Goal: Check status: Check status

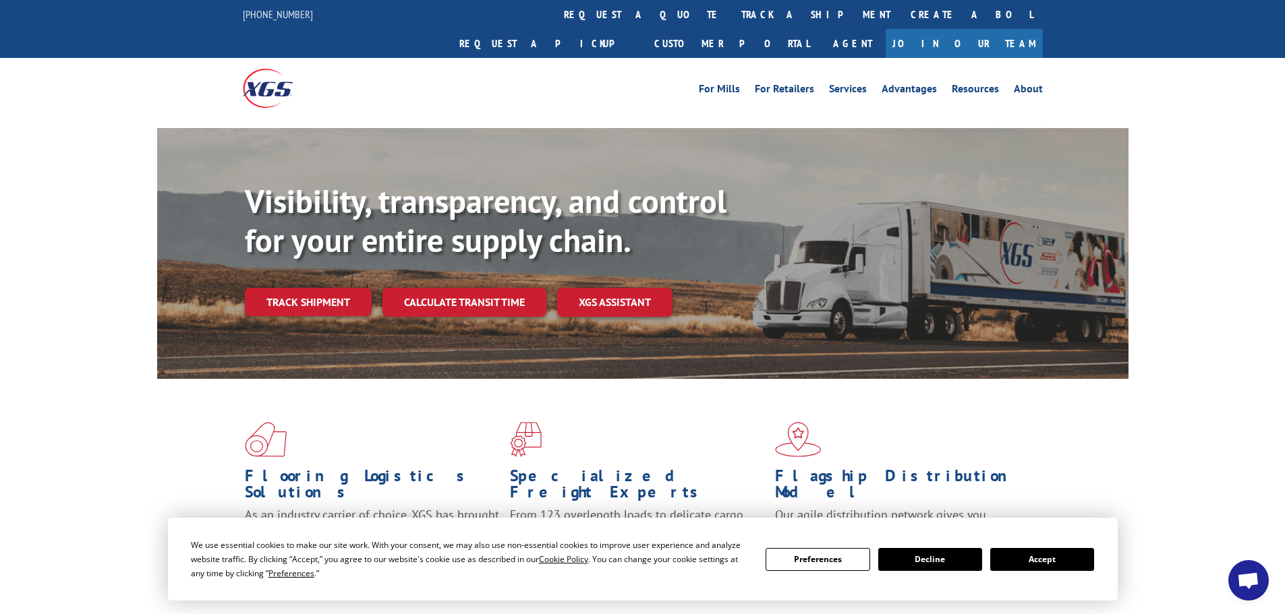
click at [1062, 571] on button "Accept" at bounding box center [1042, 559] width 104 height 23
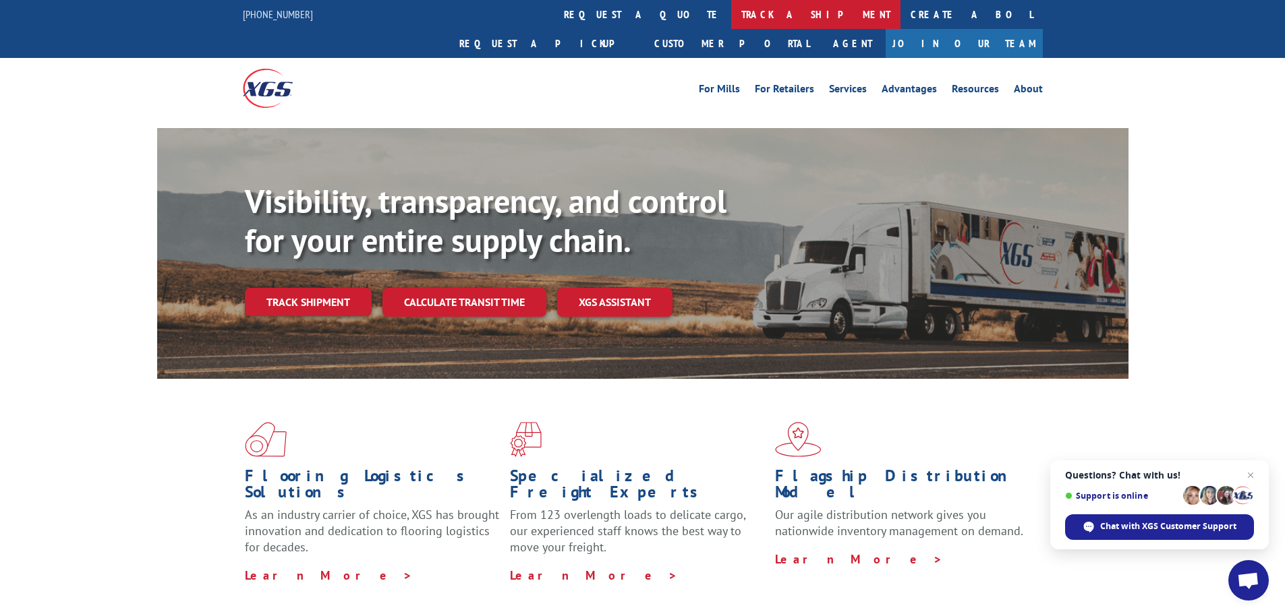
click at [731, 16] on link "track a shipment" at bounding box center [815, 14] width 169 height 29
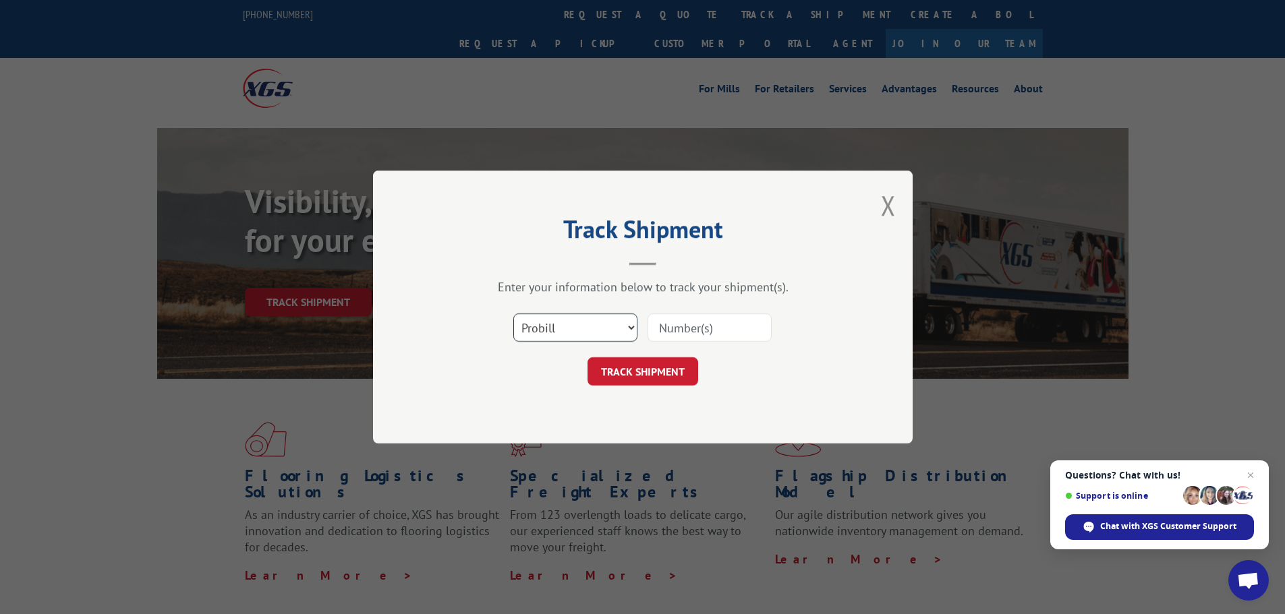
click at [608, 328] on select "Select category... Probill BOL PO" at bounding box center [575, 328] width 124 height 28
select select "bol"
click at [513, 314] on select "Select category... Probill BOL PO" at bounding box center [575, 328] width 124 height 28
click at [677, 333] on input at bounding box center [710, 328] width 124 height 28
type input "5999722"
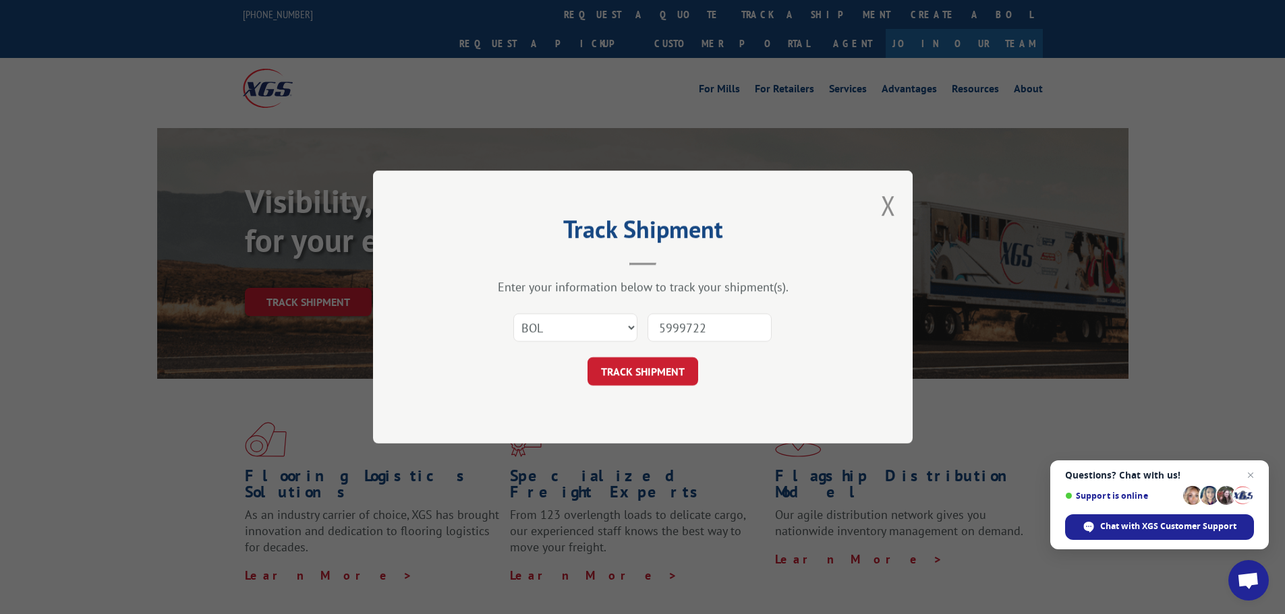
click button "TRACK SHIPMENT" at bounding box center [642, 371] width 111 height 28
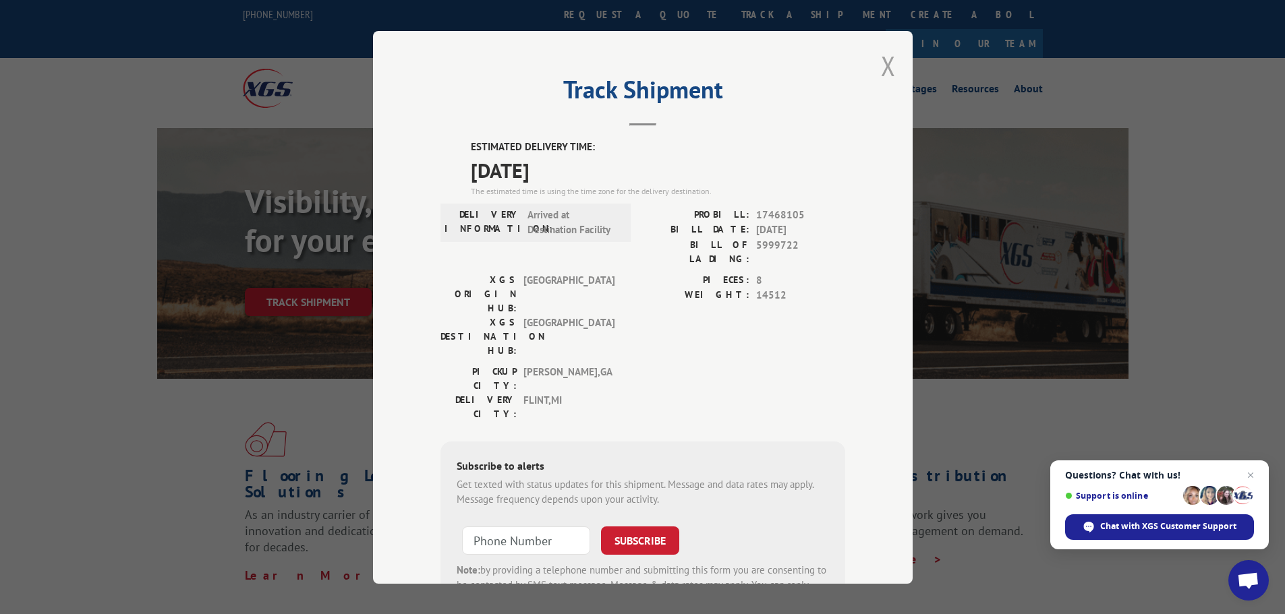
click at [884, 68] on button "Close modal" at bounding box center [888, 66] width 15 height 36
